Goal: Task Accomplishment & Management: Use online tool/utility

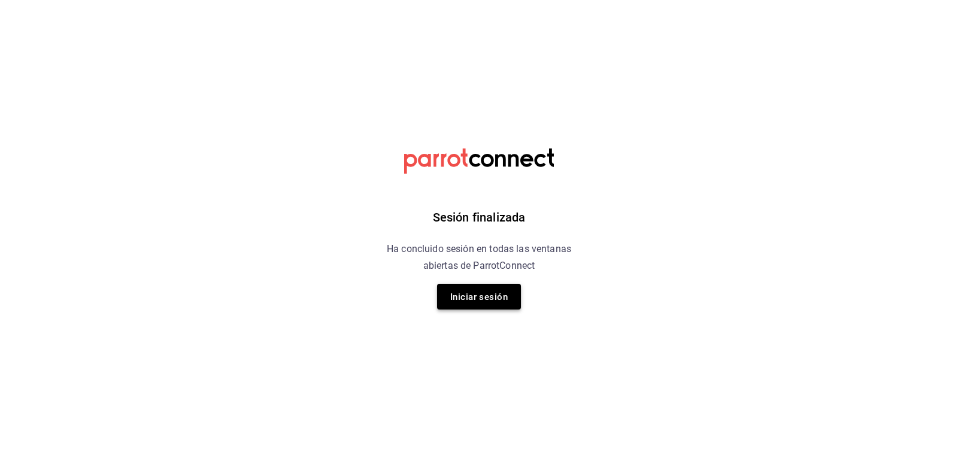
click at [464, 295] on font "Iniciar sesión" at bounding box center [478, 296] width 57 height 11
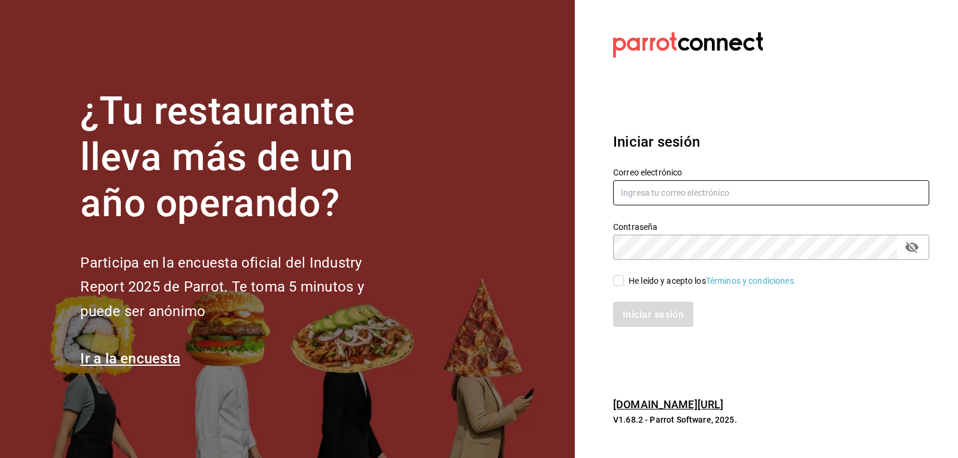
type input "israel.bernal@grupocosteno.com"
click at [613, 281] on input "He leído y acepto los Términos y condiciones." at bounding box center [618, 280] width 11 height 11
checkbox input "true"
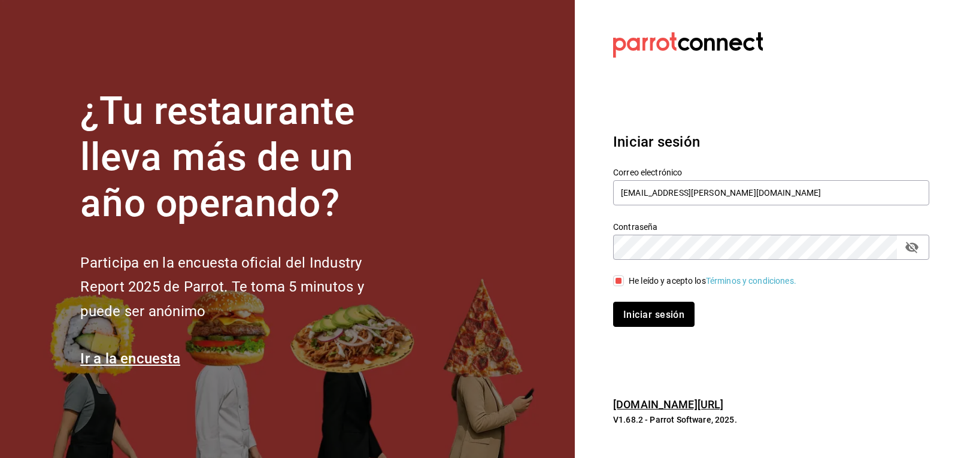
click at [635, 315] on font "Iniciar sesión" at bounding box center [653, 313] width 61 height 11
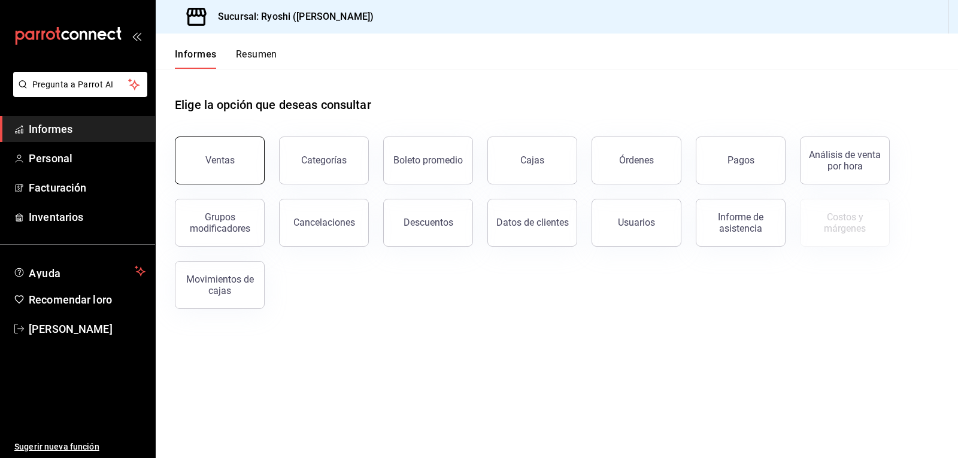
click at [220, 159] on font "Ventas" at bounding box center [219, 159] width 29 height 11
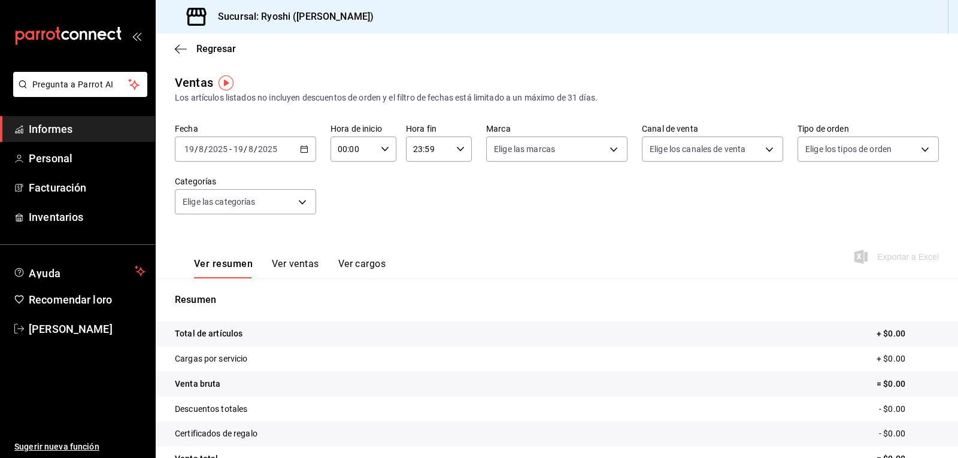
click at [302, 147] on icon "button" at bounding box center [304, 149] width 8 height 8
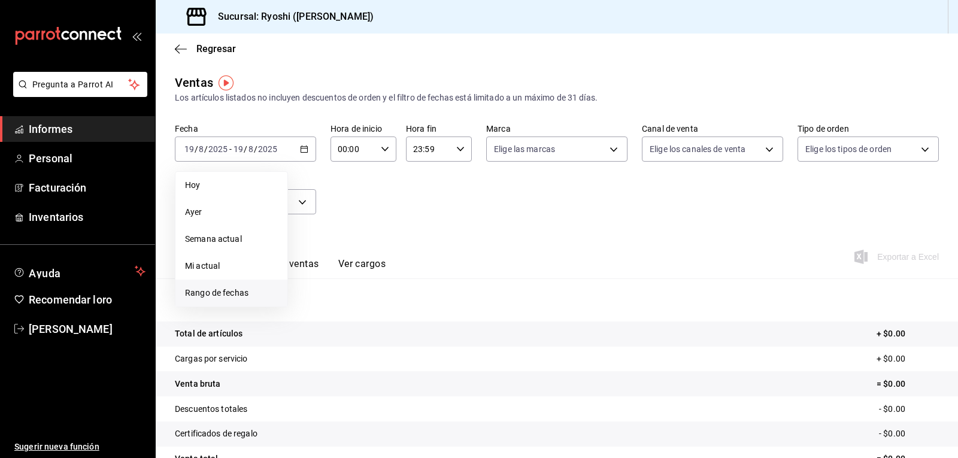
click at [202, 293] on font "Rango de fechas" at bounding box center [216, 293] width 63 height 10
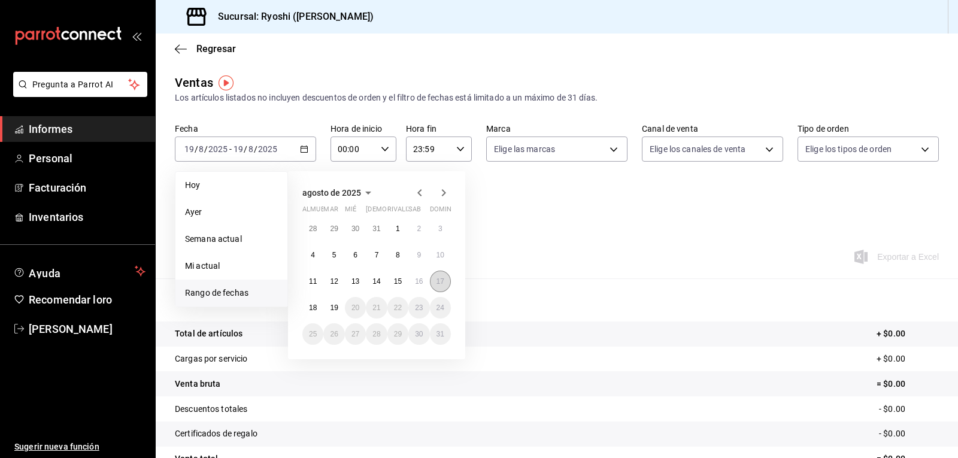
click at [442, 282] on font "17" at bounding box center [440, 281] width 8 height 8
click at [312, 308] on font "18" at bounding box center [313, 307] width 8 height 8
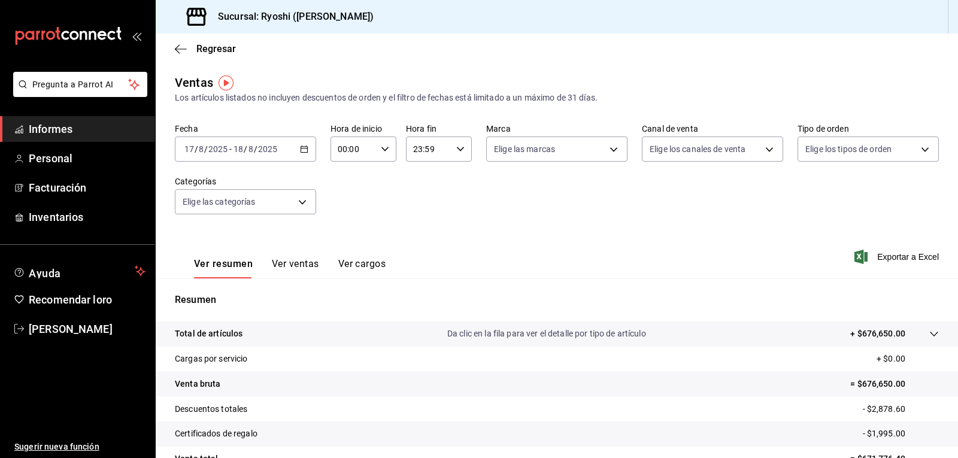
click at [381, 149] on \(Stroke\) "button" at bounding box center [384, 149] width 7 height 4
click at [342, 207] on font "05" at bounding box center [345, 204] width 10 height 10
type input "05:00"
click at [383, 181] on span "00" at bounding box center [378, 180] width 14 height 10
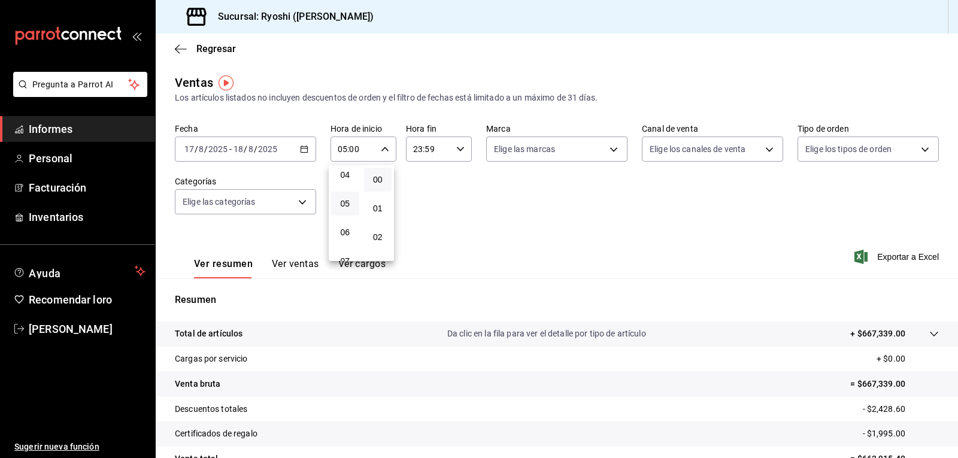
click at [456, 147] on div at bounding box center [479, 229] width 958 height 458
click at [456, 148] on icon "button" at bounding box center [460, 149] width 8 height 8
click at [419, 210] on button "05" at bounding box center [419, 204] width 28 height 24
click at [455, 177] on font "00" at bounding box center [452, 180] width 10 height 10
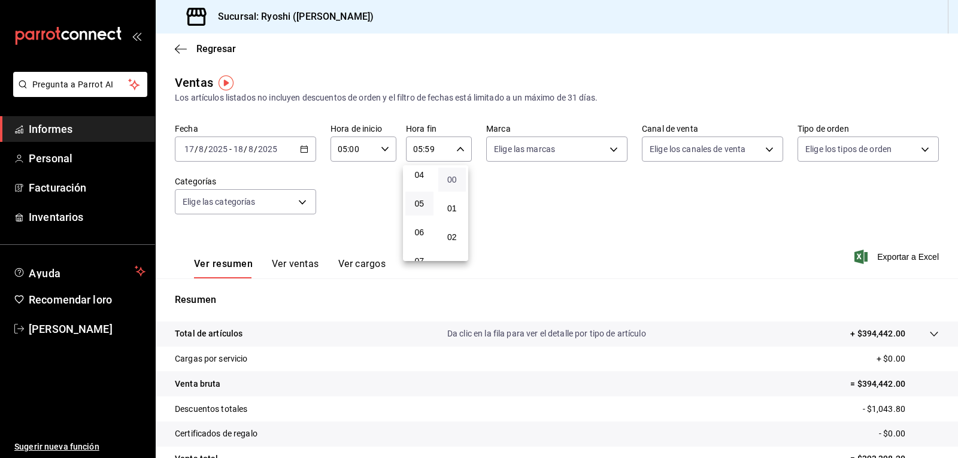
type input "05:00"
click at [955, 435] on div at bounding box center [479, 229] width 958 height 458
click at [304, 148] on \(Stroke\) "button" at bounding box center [304, 148] width 7 height 1
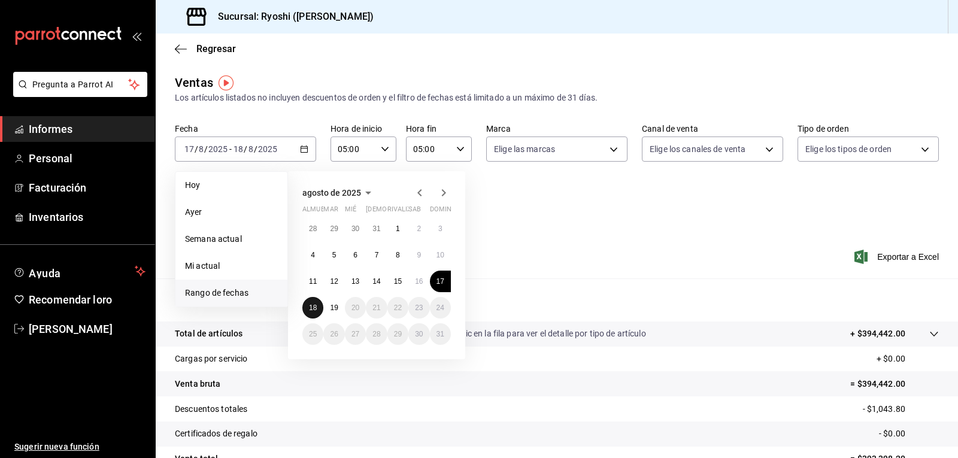
click at [315, 308] on font "18" at bounding box center [313, 307] width 8 height 8
click at [334, 311] on font "19" at bounding box center [334, 307] width 8 height 8
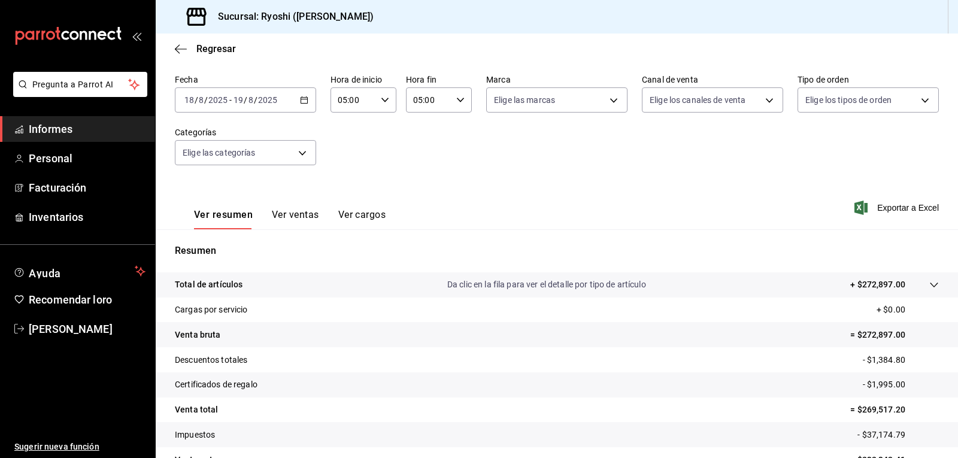
scroll to position [116, 0]
